Goal: Transaction & Acquisition: Purchase product/service

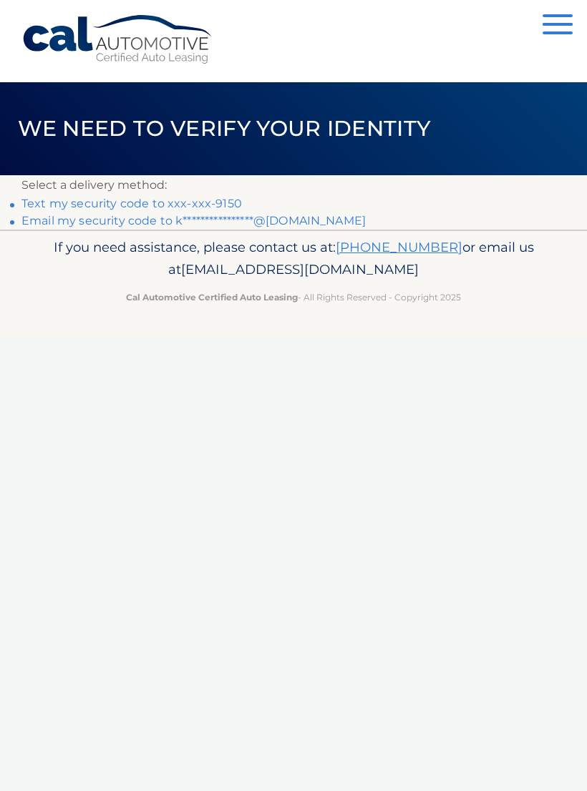
click at [155, 209] on link "Text my security code to xxx-xxx-9150" at bounding box center [131, 204] width 220 height 14
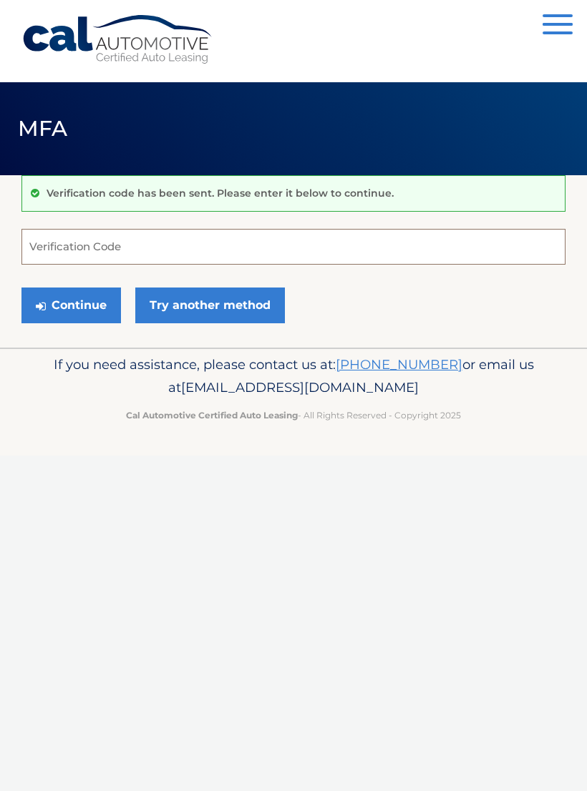
click at [55, 252] on input "Verification Code" at bounding box center [293, 247] width 544 height 36
type input "729783"
click at [71, 305] on button "Continue" at bounding box center [70, 306] width 99 height 36
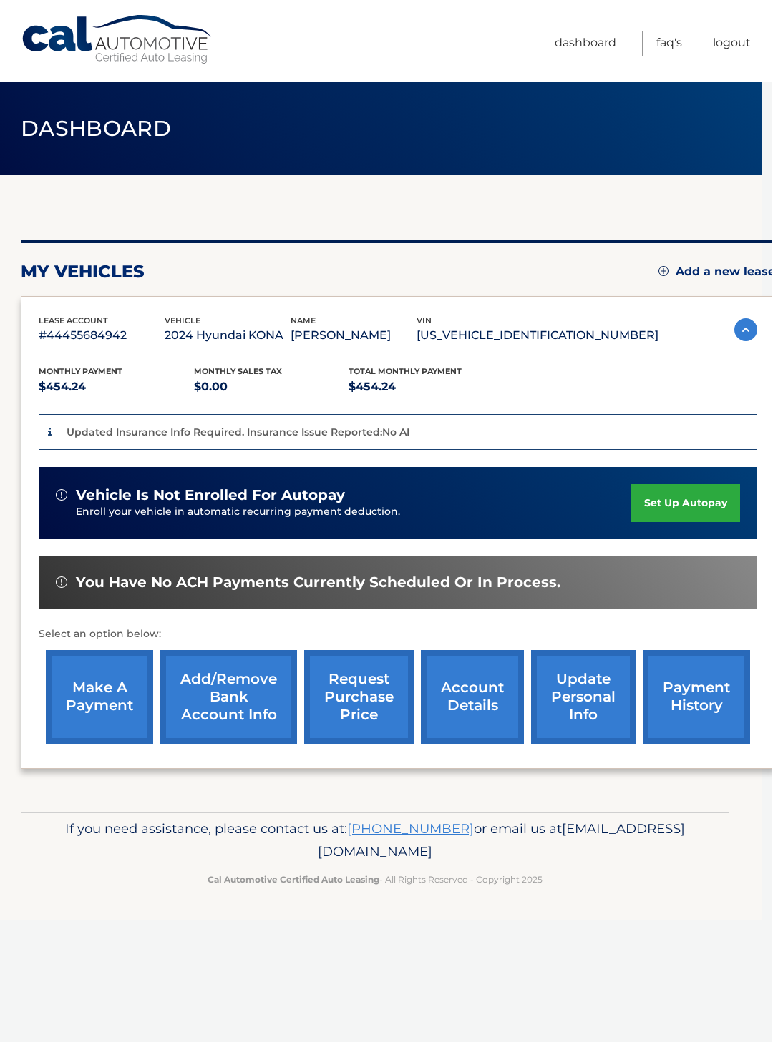
scroll to position [0, 10]
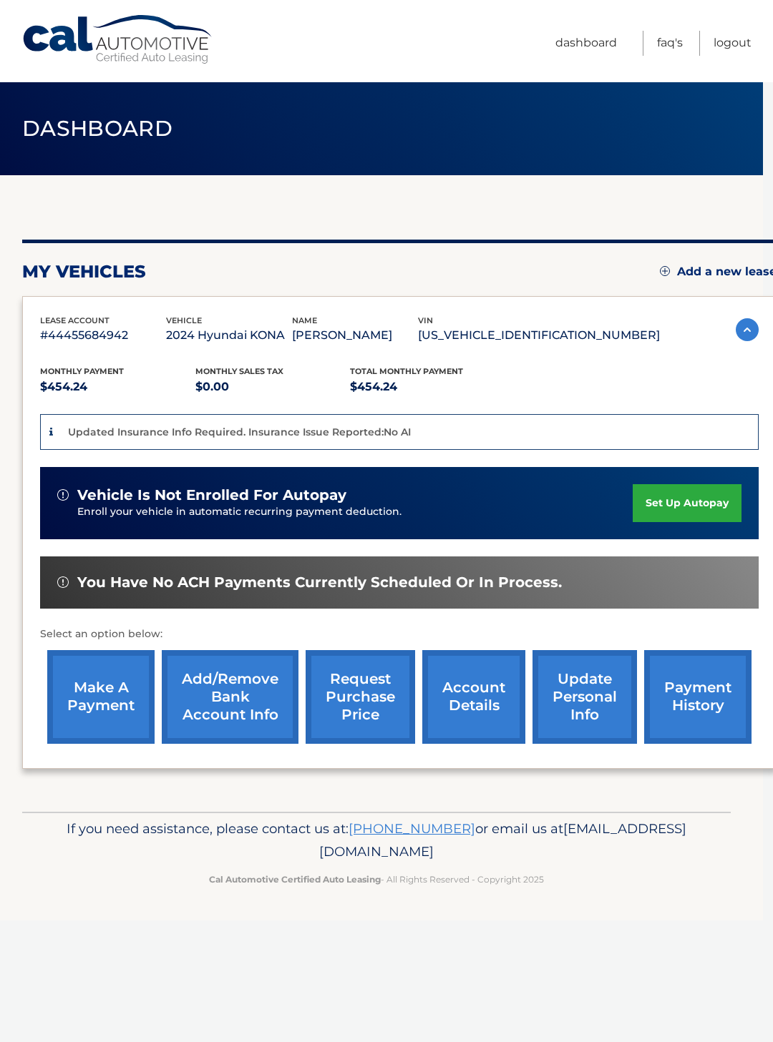
click at [114, 695] on link "make a payment" at bounding box center [100, 697] width 107 height 94
click at [106, 687] on link "make a payment" at bounding box center [100, 697] width 107 height 94
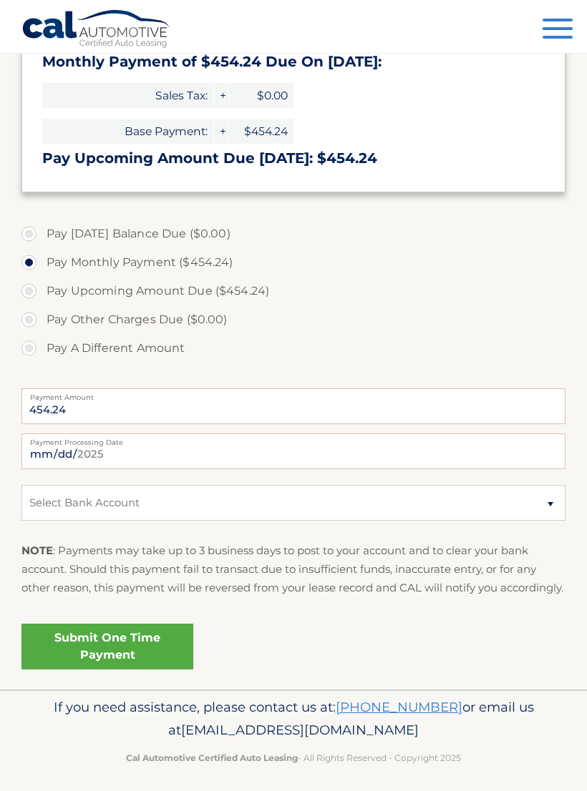
scroll to position [275, 0]
click at [148, 503] on select "Select Bank Account Checking JUSTICE FEDERAL CREDIT UNION *****5178 Checking OR…" at bounding box center [293, 504] width 544 height 36
select select "N2QwODQ1YjQtMDRkOS00OWY0LThkYTAtNmQxNGZlMzRkYjY1"
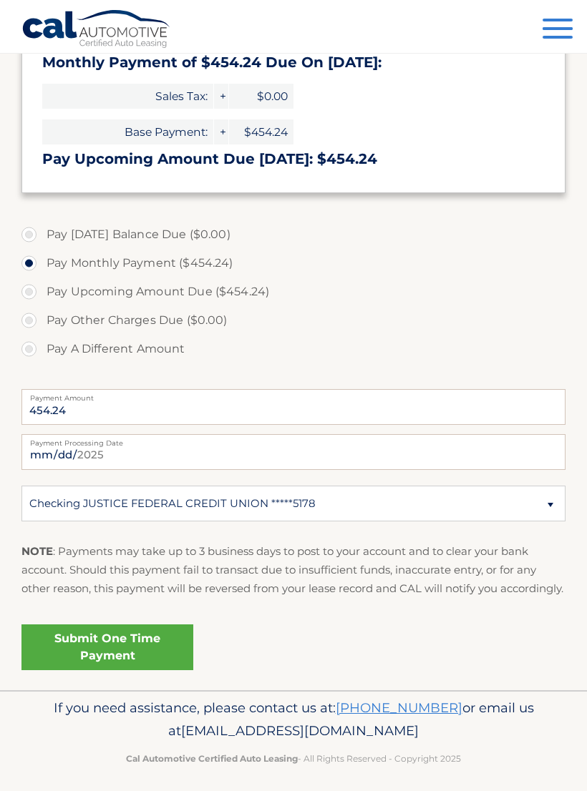
click at [142, 670] on link "Submit One Time Payment" at bounding box center [107, 647] width 172 height 46
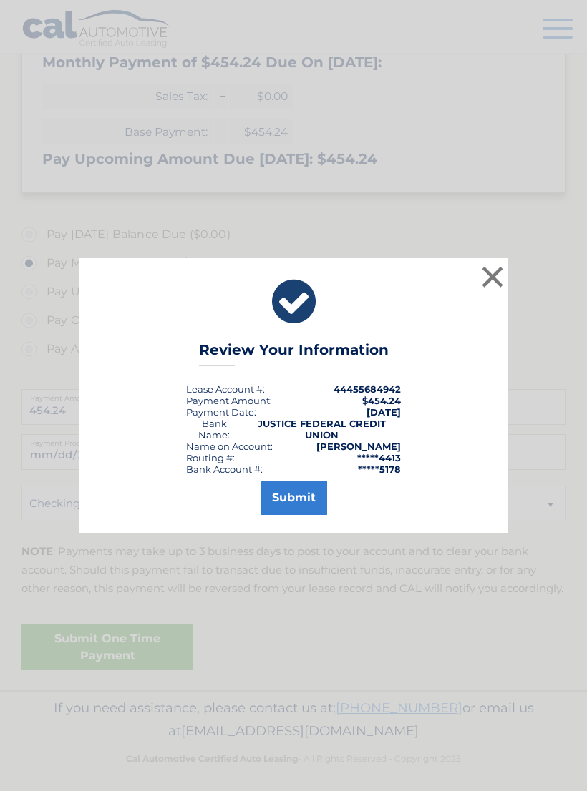
click at [303, 499] on button "Submit" at bounding box center [293, 498] width 67 height 34
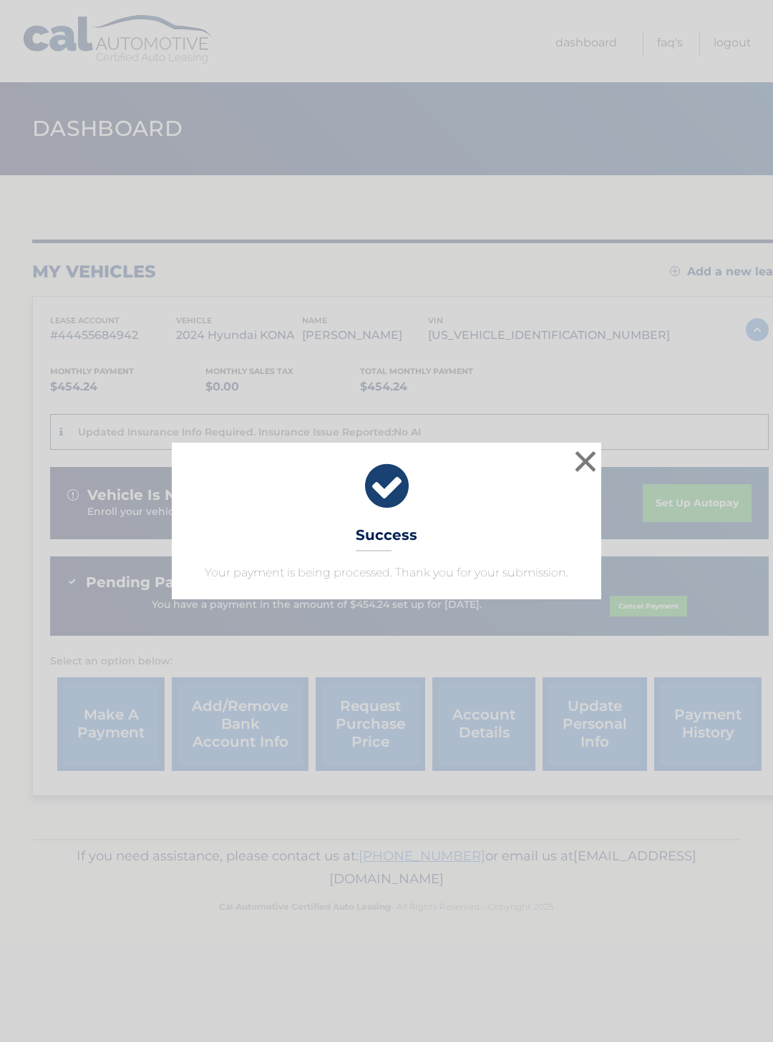
click at [582, 453] on button "×" at bounding box center [585, 461] width 29 height 29
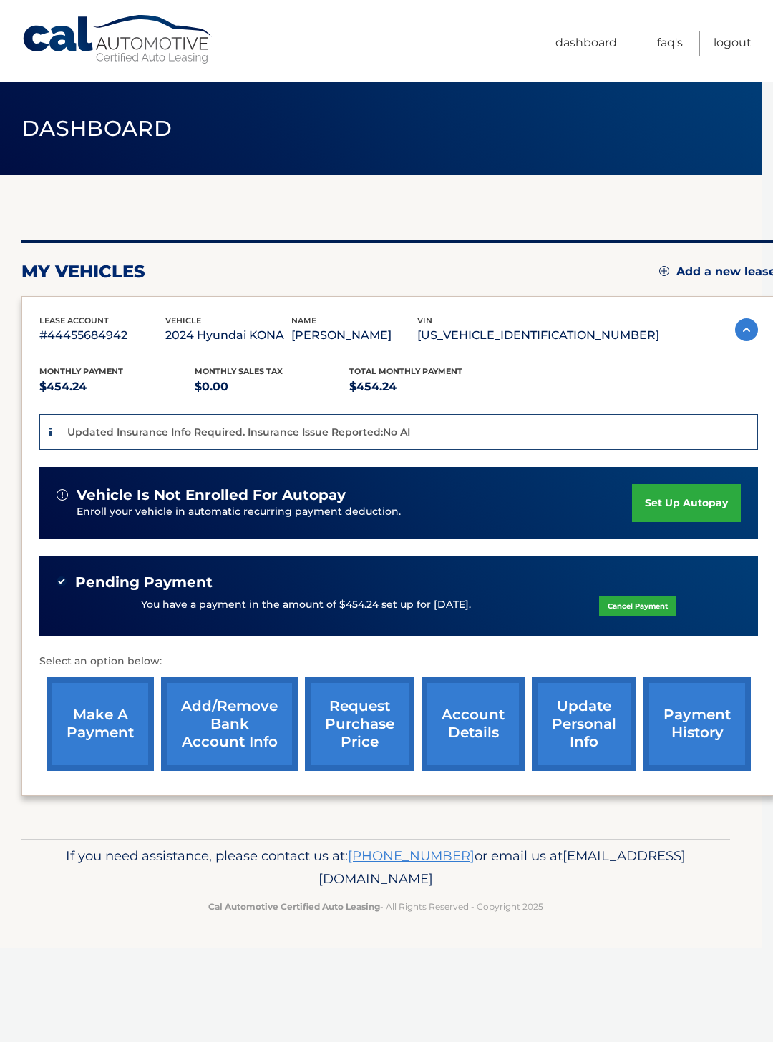
scroll to position [0, 10]
click at [743, 44] on link "Logout" at bounding box center [732, 43] width 38 height 25
